Goal: Task Accomplishment & Management: Complete application form

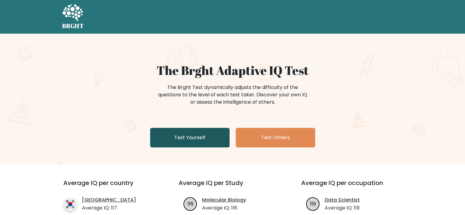
click at [191, 136] on link "Test Yourself" at bounding box center [189, 138] width 79 height 20
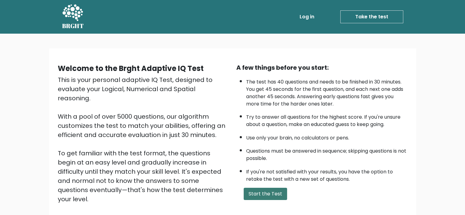
click at [252, 192] on button "Start the Test" at bounding box center [264, 194] width 43 height 12
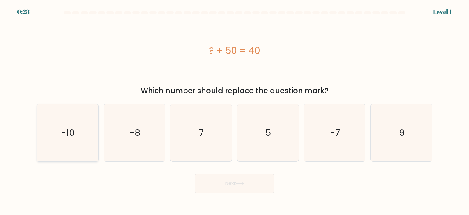
click at [84, 132] on icon "-10" at bounding box center [67, 132] width 57 height 57
click at [235, 111] on input "a. -10" at bounding box center [235, 109] width 0 height 3
radio input "true"
click at [229, 181] on button "Next" at bounding box center [234, 183] width 79 height 20
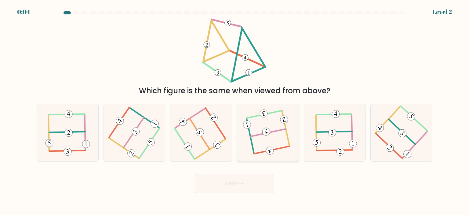
click at [271, 124] on icon at bounding box center [267, 133] width 45 height 46
click at [235, 111] on input "d." at bounding box center [235, 109] width 0 height 3
radio input "true"
click at [244, 188] on button "Next" at bounding box center [234, 183] width 79 height 20
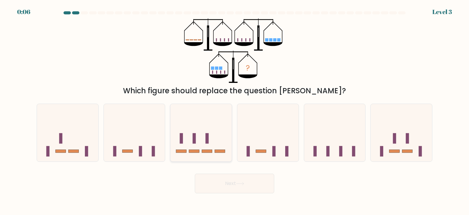
click at [208, 152] on rect at bounding box center [207, 151] width 10 height 3
click at [235, 111] on input "c." at bounding box center [235, 109] width 0 height 3
radio input "true"
click at [205, 147] on icon at bounding box center [201, 133] width 61 height 50
click at [235, 111] on input "c." at bounding box center [235, 109] width 0 height 3
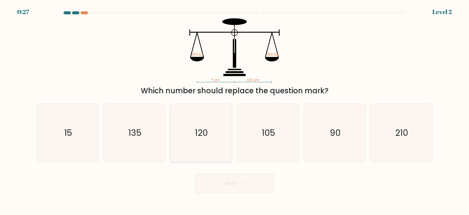
click at [213, 136] on icon "120" at bounding box center [200, 132] width 57 height 57
click at [235, 111] on input "c. 120" at bounding box center [235, 109] width 0 height 3
radio input "true"
click at [237, 185] on button "Next" at bounding box center [234, 183] width 79 height 20
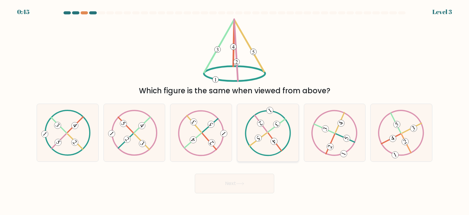
click at [279, 142] on icon at bounding box center [268, 133] width 46 height 46
click at [235, 111] on input "d." at bounding box center [235, 109] width 0 height 3
radio input "true"
click at [258, 178] on button "Next" at bounding box center [234, 183] width 79 height 20
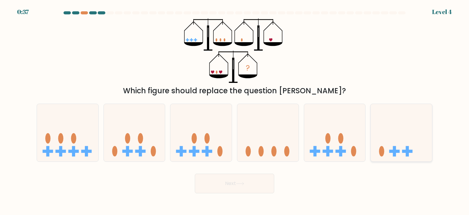
click at [384, 136] on icon at bounding box center [401, 132] width 61 height 51
click at [235, 111] on input "f." at bounding box center [235, 109] width 0 height 3
radio input "true"
click at [258, 179] on button "Next" at bounding box center [234, 183] width 79 height 20
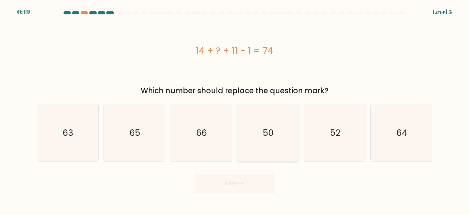
click at [272, 137] on text "50" at bounding box center [268, 132] width 11 height 12
click at [235, 111] on input "d. 50" at bounding box center [235, 109] width 0 height 3
radio input "true"
click at [265, 176] on button "Next" at bounding box center [234, 183] width 79 height 20
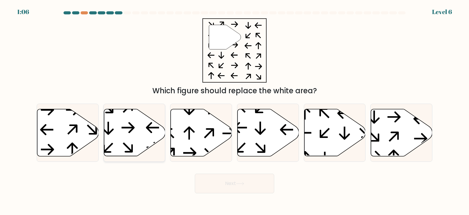
click at [118, 135] on icon at bounding box center [134, 132] width 61 height 47
click at [235, 111] on input "b." at bounding box center [235, 109] width 0 height 3
radio input "true"
click at [218, 179] on button "Next" at bounding box center [234, 183] width 79 height 20
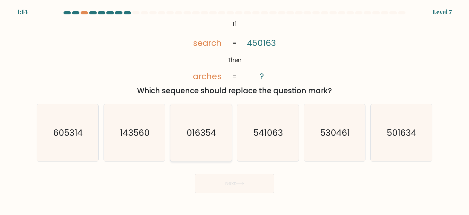
click at [210, 141] on icon "016354" at bounding box center [200, 132] width 57 height 57
click at [235, 111] on input "c. 016354" at bounding box center [235, 109] width 0 height 3
radio input "true"
click at [225, 182] on button "Next" at bounding box center [234, 183] width 79 height 20
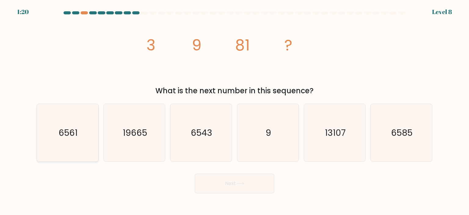
click at [77, 121] on icon "6561" at bounding box center [67, 132] width 57 height 57
click at [235, 111] on input "a. 6561" at bounding box center [235, 109] width 0 height 3
radio input "true"
click at [229, 179] on button "Next" at bounding box center [234, 183] width 79 height 20
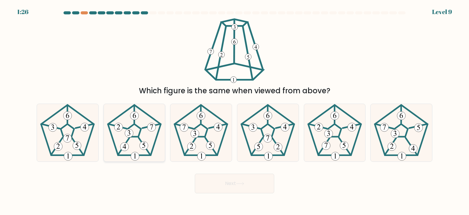
click at [131, 126] on 268 at bounding box center [134, 130] width 13 height 13
click at [235, 111] on input "b." at bounding box center [235, 109] width 0 height 3
radio input "true"
click at [188, 124] on icon at bounding box center [200, 132] width 57 height 57
click at [235, 111] on input "c." at bounding box center [235, 109] width 0 height 3
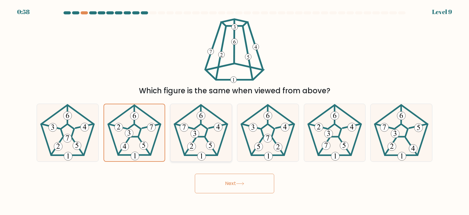
radio input "true"
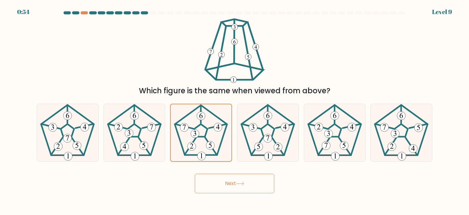
click at [232, 181] on button "Next" at bounding box center [234, 183] width 79 height 20
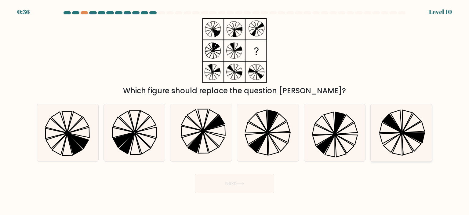
click at [400, 142] on icon at bounding box center [401, 132] width 57 height 57
click at [235, 111] on input "f." at bounding box center [235, 109] width 0 height 3
radio input "true"
click at [265, 183] on button "Next" at bounding box center [234, 183] width 79 height 20
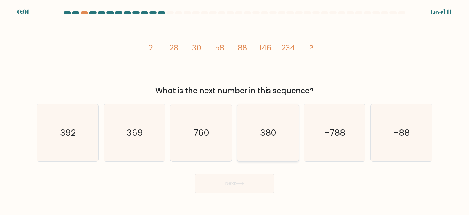
click at [275, 137] on text "380" at bounding box center [269, 132] width 16 height 12
click at [235, 111] on input "d. 380" at bounding box center [235, 109] width 0 height 3
radio input "true"
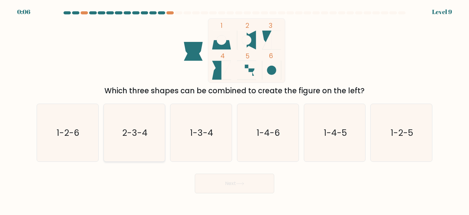
click at [143, 138] on text "2-3-4" at bounding box center [134, 132] width 25 height 12
click at [235, 111] on input "b. 2-3-4" at bounding box center [235, 109] width 0 height 3
radio input "true"
click at [243, 191] on button "Next" at bounding box center [234, 183] width 79 height 20
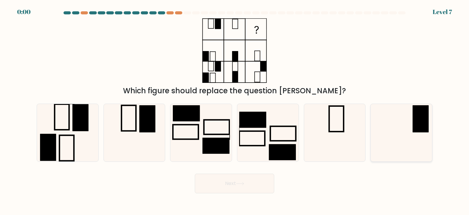
click at [417, 114] on rect at bounding box center [421, 118] width 16 height 27
click at [235, 111] on input "f." at bounding box center [235, 109] width 0 height 3
radio input "true"
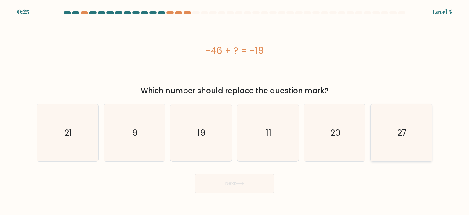
click at [408, 135] on icon "27" at bounding box center [401, 132] width 57 height 57
click at [235, 111] on input "f. 27" at bounding box center [235, 109] width 0 height 3
radio input "true"
click at [261, 183] on button "Next" at bounding box center [234, 183] width 79 height 20
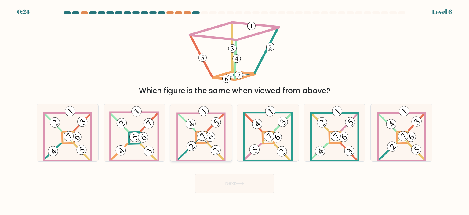
click at [202, 143] on 278 at bounding box center [202, 137] width 12 height 12
click at [235, 111] on input "c." at bounding box center [235, 109] width 0 height 3
radio input "true"
click at [257, 181] on button "Next" at bounding box center [234, 183] width 79 height 20
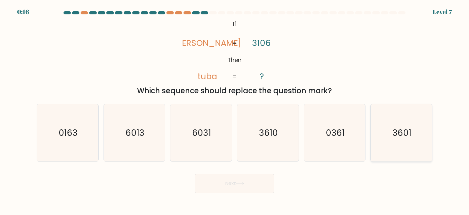
click at [388, 124] on icon "3601" at bounding box center [401, 132] width 57 height 57
click at [235, 111] on input "f. 3601" at bounding box center [235, 109] width 0 height 3
radio input "true"
click at [252, 182] on button "Next" at bounding box center [234, 183] width 79 height 20
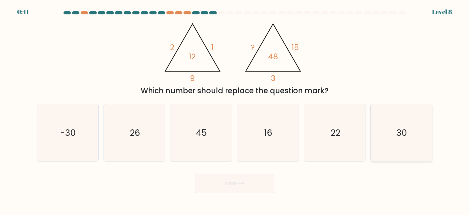
click at [408, 146] on icon "30" at bounding box center [401, 132] width 57 height 57
click at [235, 111] on input "f. 30" at bounding box center [235, 109] width 0 height 3
radio input "true"
click at [248, 191] on button "Next" at bounding box center [234, 183] width 79 height 20
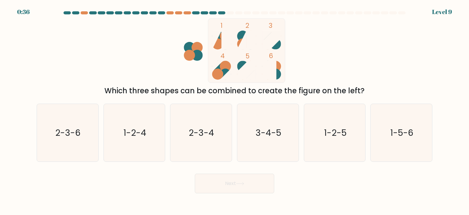
click at [248, 191] on button "Next" at bounding box center [234, 183] width 79 height 20
click at [85, 138] on icon "2-3-6" at bounding box center [67, 132] width 57 height 57
click at [235, 111] on input "a. 2-3-6" at bounding box center [235, 109] width 0 height 3
radio input "true"
click at [238, 181] on button "Next" at bounding box center [234, 183] width 79 height 20
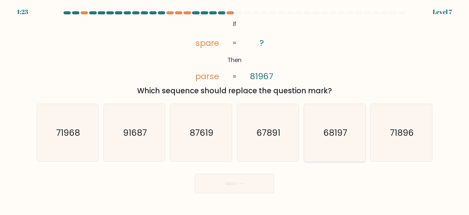
click at [343, 140] on icon "68197" at bounding box center [334, 132] width 57 height 57
click at [235, 111] on input "e. 68197" at bounding box center [235, 109] width 0 height 3
radio input "true"
click at [257, 173] on button "Next" at bounding box center [234, 183] width 79 height 20
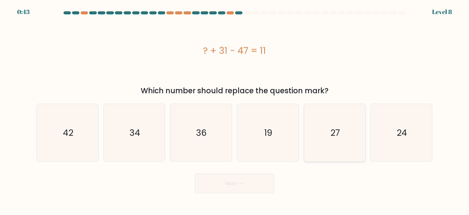
click at [336, 132] on text "27" at bounding box center [334, 132] width 9 height 12
click at [235, 111] on input "e. 27" at bounding box center [235, 109] width 0 height 3
radio input "true"
click at [248, 182] on button "Next" at bounding box center [234, 183] width 79 height 20
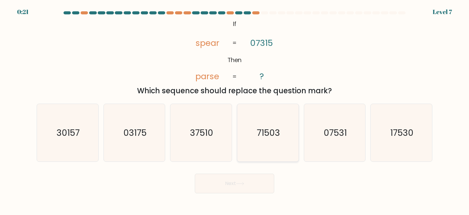
click at [258, 124] on icon "71503" at bounding box center [267, 132] width 57 height 57
click at [235, 111] on input "d. 71503" at bounding box center [235, 109] width 0 height 3
radio input "true"
click at [227, 181] on button "Next" at bounding box center [234, 183] width 79 height 20
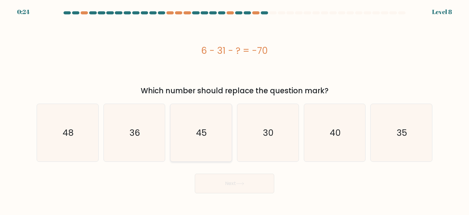
click at [206, 131] on text "45" at bounding box center [201, 132] width 11 height 12
click at [235, 111] on input "c. 45" at bounding box center [235, 109] width 0 height 3
radio input "true"
click at [243, 188] on button "Next" at bounding box center [234, 183] width 79 height 20
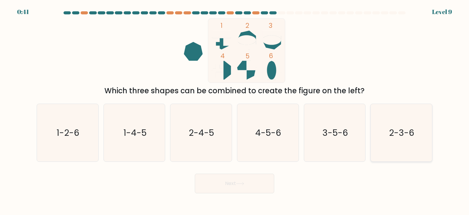
click at [401, 129] on text "2-3-6" at bounding box center [401, 132] width 25 height 12
click at [235, 111] on input "f. 2-3-6" at bounding box center [235, 109] width 0 height 3
radio input "true"
click at [245, 179] on button "Next" at bounding box center [234, 183] width 79 height 20
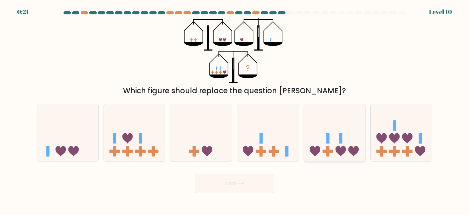
click at [330, 151] on rect at bounding box center [328, 151] width 10 height 3
click at [235, 111] on input "e." at bounding box center [235, 109] width 0 height 3
radio input "true"
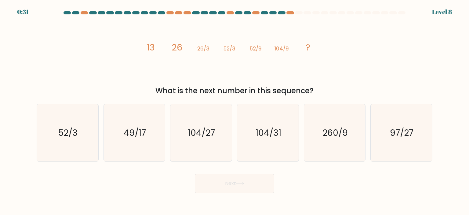
click at [440, 15] on form at bounding box center [234, 102] width 469 height 182
